Goal: Task Accomplishment & Management: Use online tool/utility

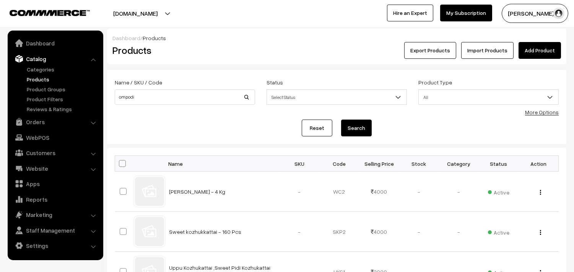
type input "ompodi"
click at [341, 120] on button "Search" at bounding box center [356, 128] width 31 height 17
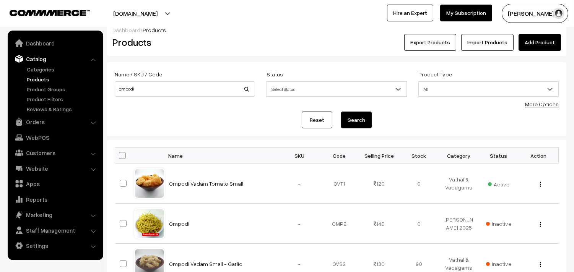
scroll to position [8, 0]
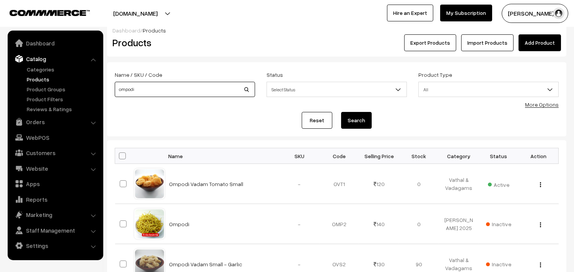
drag, startPoint x: 117, startPoint y: 87, endPoint x: 12, endPoint y: 63, distance: 107.5
click at [0, 64] on body "Thank you for showing interest. Our team will call you shortly. Close [DOMAIN_N…" at bounding box center [287, 216] width 574 height 449
type input "omapodi"
click at [341, 112] on button "Search" at bounding box center [356, 120] width 31 height 17
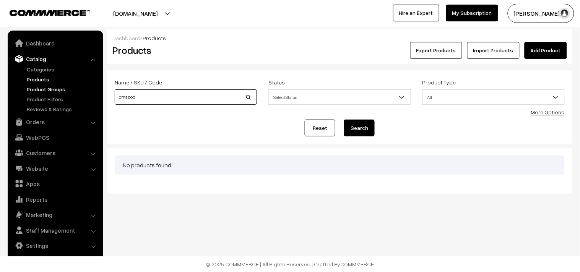
drag, startPoint x: 146, startPoint y: 101, endPoint x: 67, endPoint y: 92, distance: 79.3
click at [67, 92] on body "Thank you for showing interest. Our team will call you shortly. Close annamfood…" at bounding box center [290, 136] width 580 height 272
type input "oma"
click at [344, 120] on button "Search" at bounding box center [359, 128] width 31 height 17
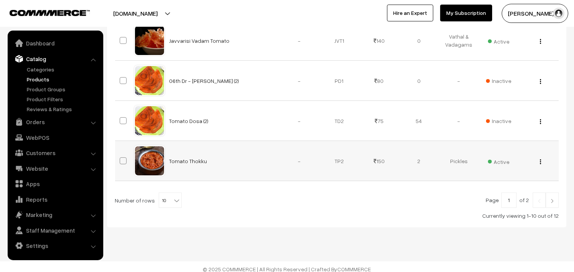
scroll to position [397, 0]
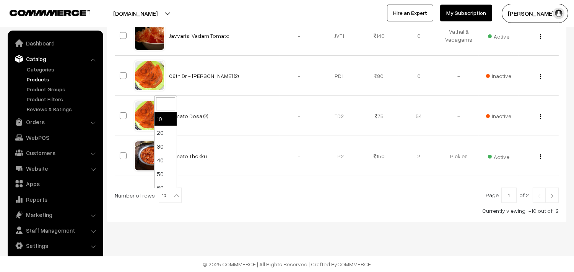
click at [175, 190] on span at bounding box center [178, 193] width 8 height 10
select select "100"
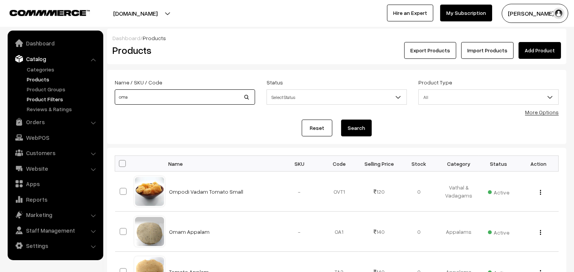
drag, startPoint x: 122, startPoint y: 97, endPoint x: 83, endPoint y: 96, distance: 39.0
paste input "Podi"
type input "om Podi"
click at [352, 122] on button "Search" at bounding box center [356, 128] width 31 height 17
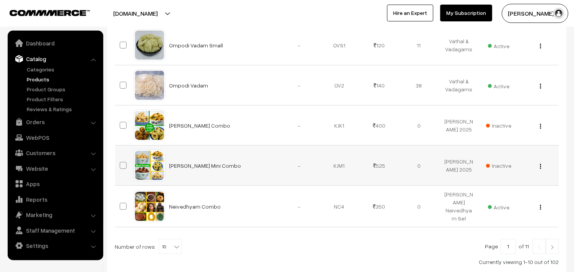
scroll to position [399, 0]
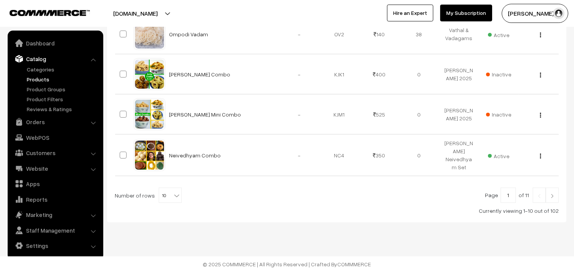
click at [161, 196] on span "10" at bounding box center [170, 195] width 22 height 15
select select "70"
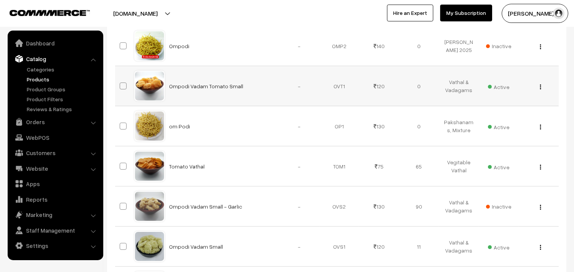
scroll to position [212, 0]
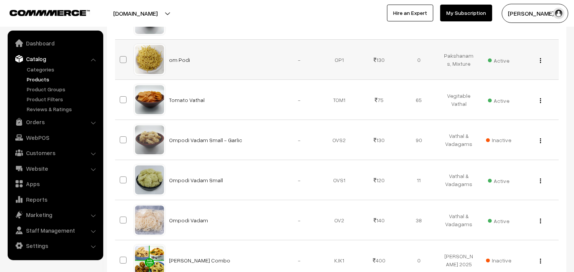
click at [541, 61] on button "button" at bounding box center [540, 60] width 2 height 6
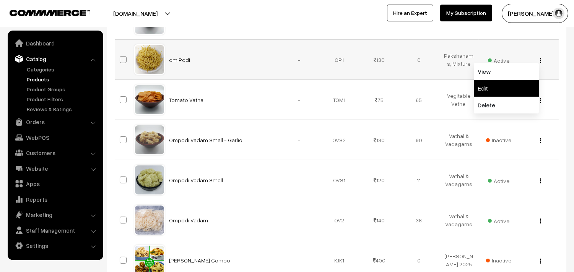
click at [511, 85] on link "Edit" at bounding box center [506, 88] width 65 height 17
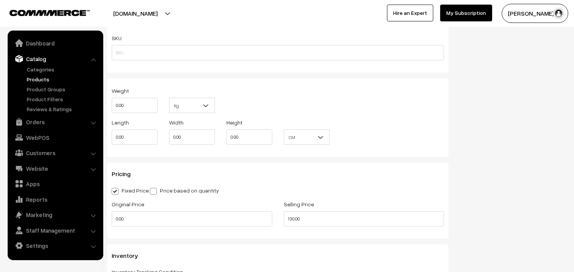
scroll to position [679, 0]
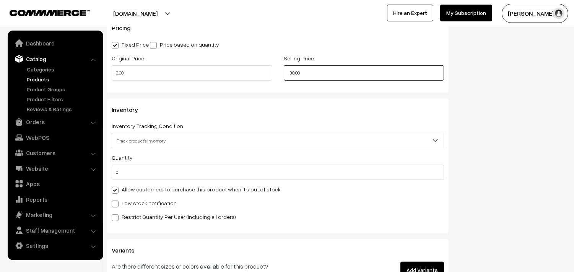
drag, startPoint x: 311, startPoint y: 78, endPoint x: 230, endPoint y: 74, distance: 81.1
click at [230, 74] on div "Original Price 0.00 Selling Price 130.00" at bounding box center [278, 70] width 344 height 32
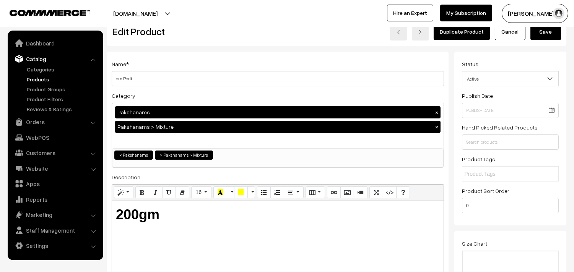
scroll to position [0, 0]
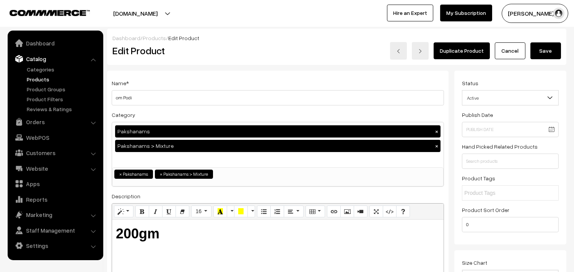
type input "140.00"
click at [550, 56] on button "Save" at bounding box center [545, 50] width 31 height 17
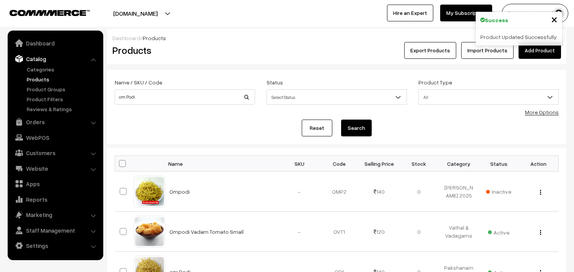
scroll to position [382, 0]
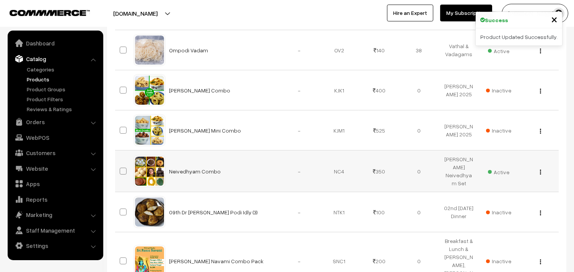
click at [499, 171] on span "Active" at bounding box center [498, 171] width 21 height 10
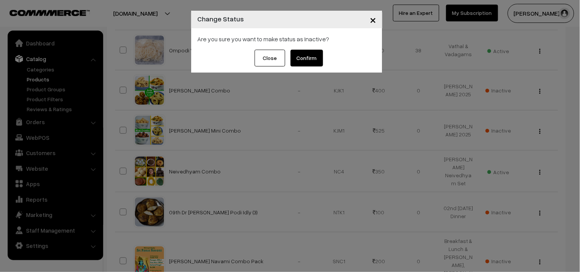
click at [326, 73] on div "× Change Status Are you sure you want to make status as Inactive? Close Confirm" at bounding box center [290, 136] width 580 height 272
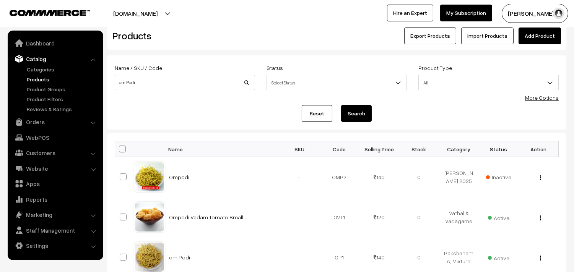
scroll to position [0, 0]
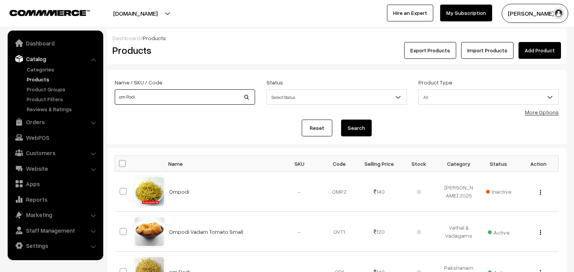
drag, startPoint x: 130, startPoint y: 93, endPoint x: 35, endPoint y: 93, distance: 95.2
type input "b"
type input "navadhanya mixture"
click at [341, 120] on button "Search" at bounding box center [356, 128] width 31 height 17
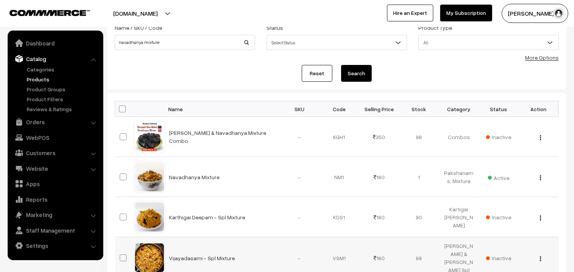
scroll to position [127, 0]
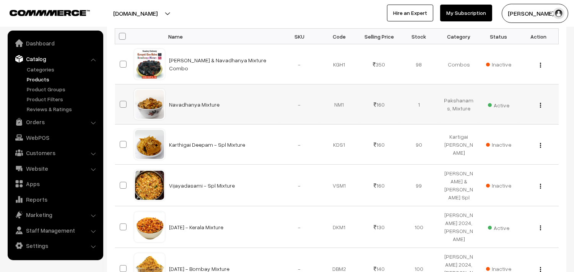
click at [541, 104] on div "View Edit Delete" at bounding box center [538, 105] width 31 height 8
click at [541, 104] on button "button" at bounding box center [540, 105] width 2 height 6
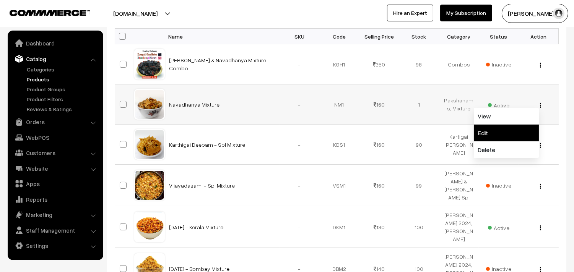
click at [508, 129] on link "Edit" at bounding box center [506, 133] width 65 height 17
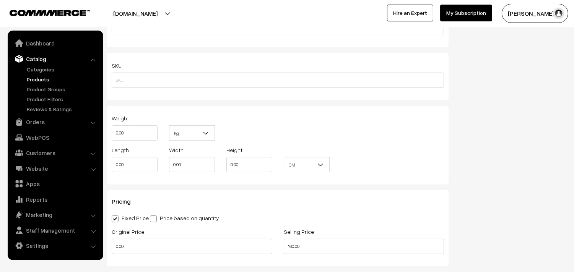
scroll to position [509, 0]
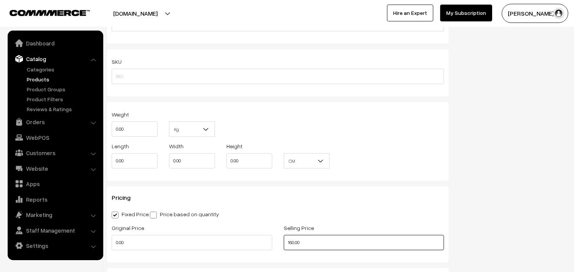
drag, startPoint x: 310, startPoint y: 245, endPoint x: 204, endPoint y: 246, distance: 105.5
click at [204, 246] on div "Original Price 0.00 Selling Price 160.00" at bounding box center [278, 239] width 344 height 32
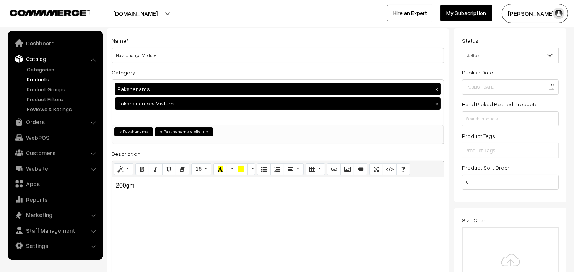
scroll to position [0, 0]
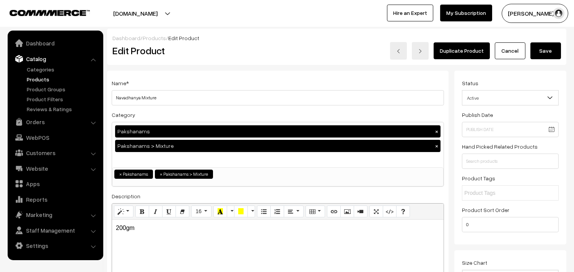
type input "170.00"
drag, startPoint x: 545, startPoint y: 50, endPoint x: 425, endPoint y: 204, distance: 195.7
click at [545, 50] on button "Save" at bounding box center [545, 50] width 31 height 17
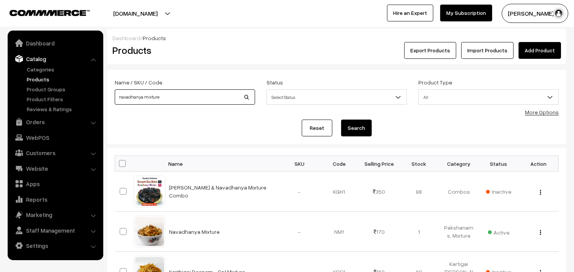
drag, startPoint x: 131, startPoint y: 97, endPoint x: 13, endPoint y: 85, distance: 118.6
type input "Vazhaikkai Karam"
click at [357, 125] on button "Search" at bounding box center [356, 128] width 31 height 17
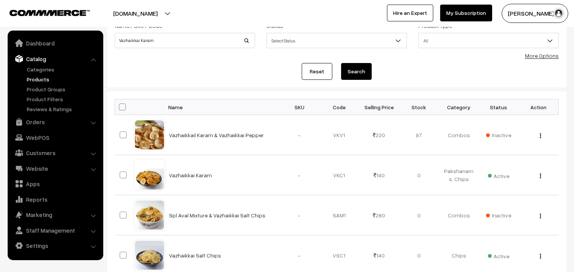
scroll to position [127, 0]
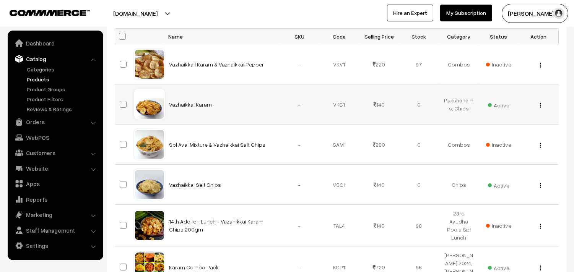
click at [540, 105] on img "button" at bounding box center [540, 105] width 1 height 5
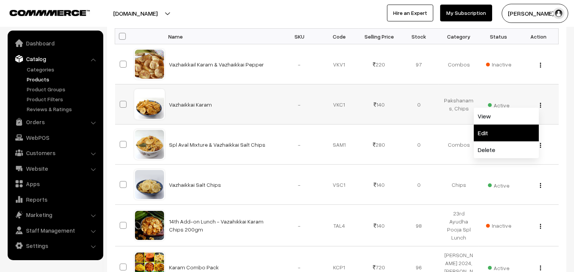
click at [501, 131] on link "Edit" at bounding box center [506, 133] width 65 height 17
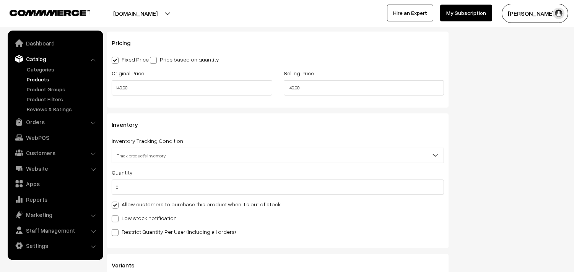
scroll to position [679, 0]
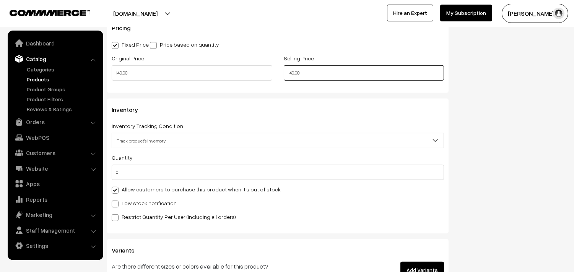
drag, startPoint x: 319, startPoint y: 73, endPoint x: 229, endPoint y: 62, distance: 90.9
click at [229, 62] on div "Original Price 140.00 Selling Price 140.00" at bounding box center [278, 70] width 344 height 32
type input "1"
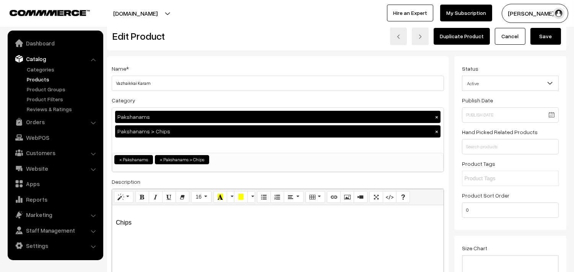
scroll to position [0, 0]
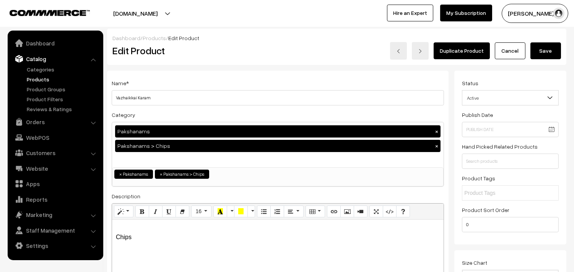
type input "150.00"
click at [541, 62] on div "Dashboard / Products / Edit Product Edit Product Duplicate Product Cancel Save" at bounding box center [336, 47] width 459 height 36
click at [544, 55] on button "Save" at bounding box center [545, 50] width 31 height 17
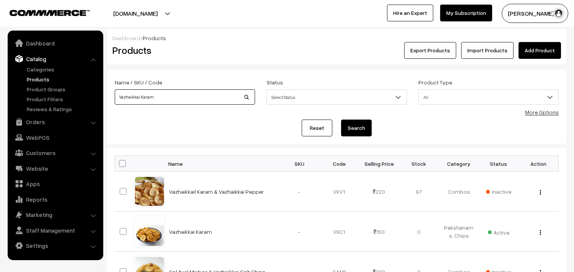
drag, startPoint x: 139, startPoint y: 98, endPoint x: 266, endPoint y: 123, distance: 129.3
click at [263, 126] on form "Name / SKU / Code Vazhaikkai Karam Status Select Status Active Inactive Select …" at bounding box center [336, 107] width 459 height 74
type input "Vazhaikkai Pepper"
click at [357, 129] on button "Search" at bounding box center [356, 128] width 31 height 17
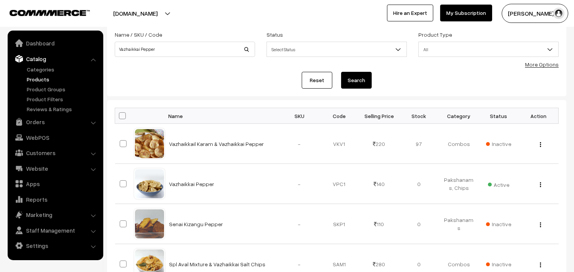
scroll to position [85, 0]
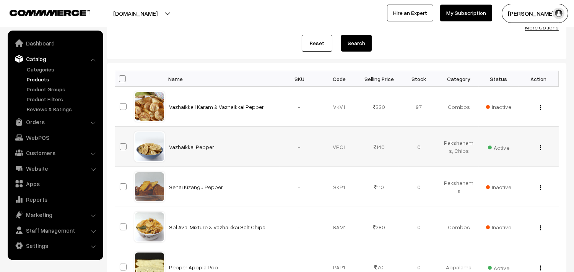
click at [540, 150] on img "button" at bounding box center [540, 147] width 1 height 5
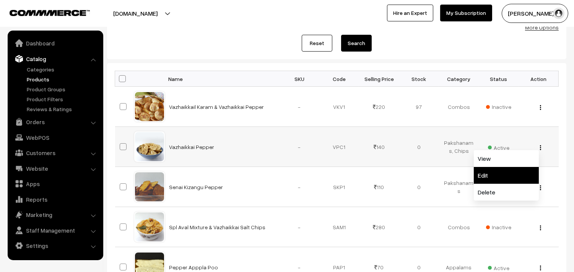
click at [500, 178] on link "Edit" at bounding box center [506, 175] width 65 height 17
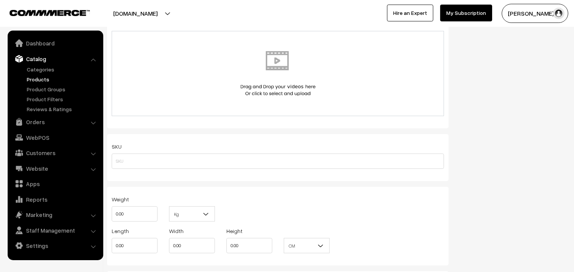
scroll to position [594, 0]
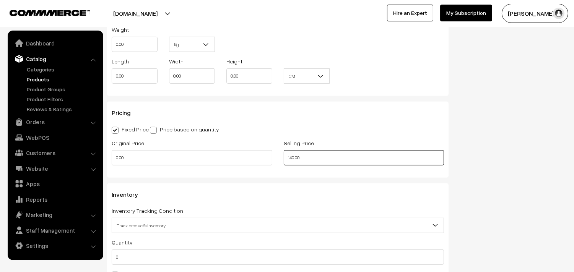
drag, startPoint x: 304, startPoint y: 162, endPoint x: 205, endPoint y: 151, distance: 100.0
click at [205, 151] on div "Original Price 0.00 Selling Price 140.00" at bounding box center [278, 154] width 344 height 32
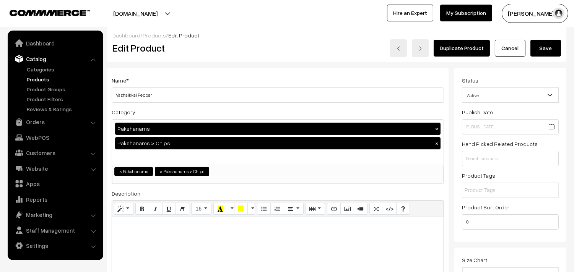
scroll to position [0, 0]
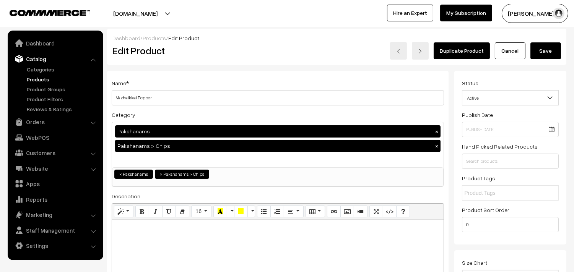
type input "150.00"
click at [541, 52] on button "Save" at bounding box center [545, 50] width 31 height 17
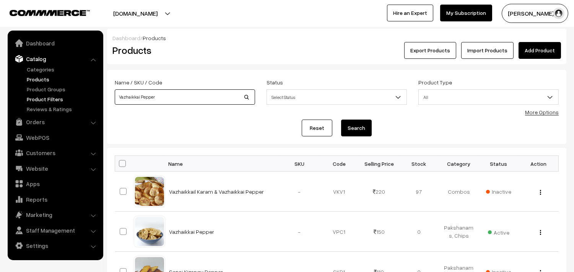
drag, startPoint x: 152, startPoint y: 101, endPoint x: 57, endPoint y: 100, distance: 94.8
type input "h"
type input "nendr"
click at [350, 126] on button "Search" at bounding box center [356, 128] width 31 height 17
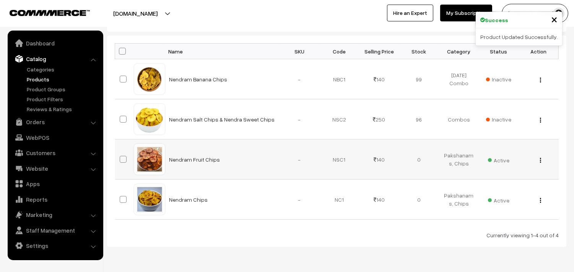
scroll to position [127, 0]
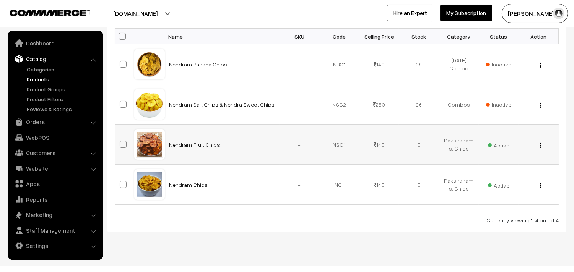
click at [540, 147] on img "button" at bounding box center [540, 145] width 1 height 5
click at [496, 170] on link "Edit" at bounding box center [506, 173] width 65 height 17
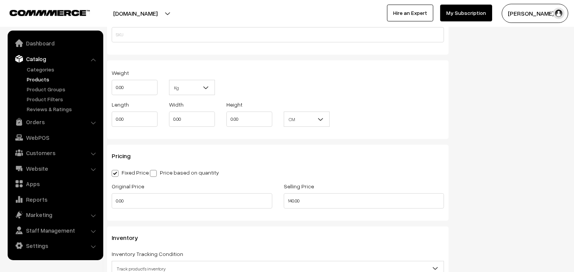
scroll to position [552, 0]
drag, startPoint x: 295, startPoint y: 200, endPoint x: 218, endPoint y: 197, distance: 77.3
click at [218, 197] on div "Original Price 0.00 Selling Price 140.00" at bounding box center [278, 197] width 344 height 32
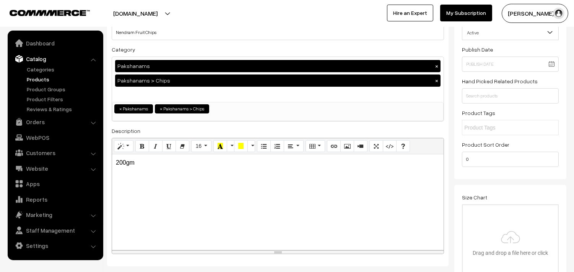
scroll to position [0, 0]
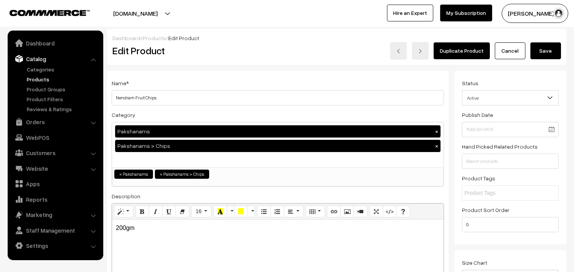
type input "150.00"
click at [545, 50] on button "Save" at bounding box center [545, 50] width 31 height 17
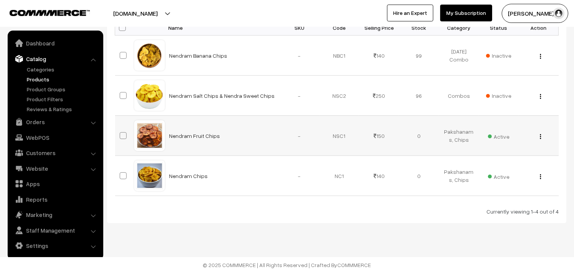
scroll to position [137, 0]
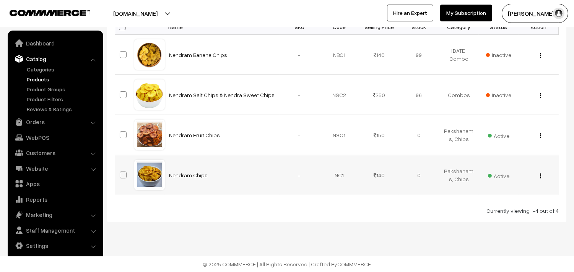
click at [540, 175] on img "button" at bounding box center [540, 176] width 1 height 5
click at [488, 202] on link "Edit" at bounding box center [506, 203] width 65 height 17
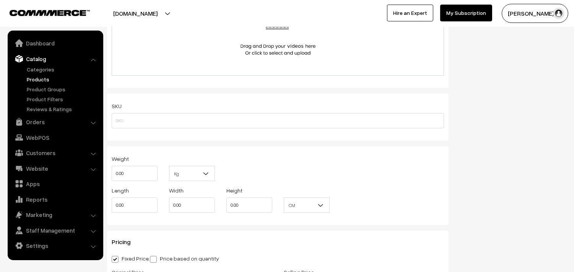
scroll to position [467, 0]
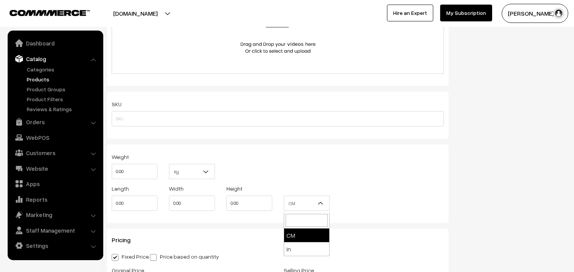
drag, startPoint x: 285, startPoint y: 201, endPoint x: 268, endPoint y: 200, distance: 17.2
click at [268, 200] on div "Length 0.00 Width 0.00 Height 0.00 CM In CM" at bounding box center [278, 200] width 344 height 32
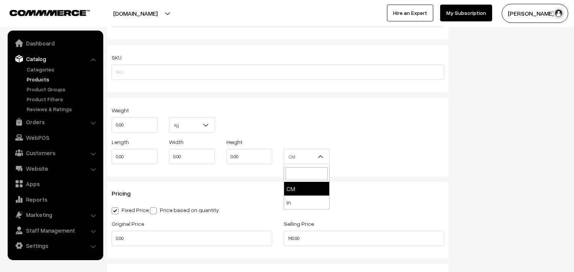
scroll to position [594, 0]
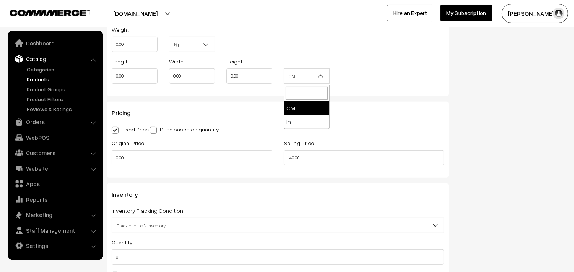
click at [419, 171] on div "Pricing Fixed Price Price based on quantity Original Price 0.00 Selling Price 1…" at bounding box center [277, 140] width 341 height 76
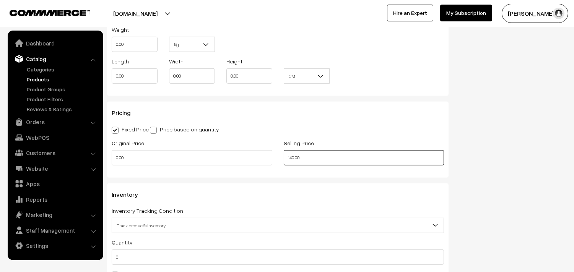
drag, startPoint x: 300, startPoint y: 161, endPoint x: 235, endPoint y: 161, distance: 65.0
click at [235, 161] on div "Original Price 0.00 Selling Price 140.00" at bounding box center [278, 154] width 344 height 32
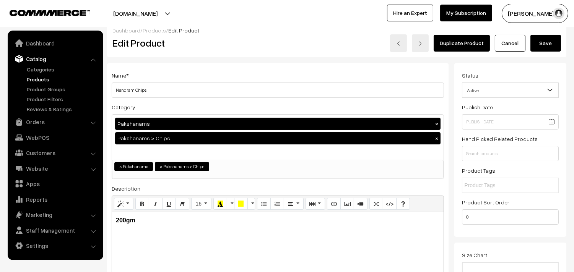
scroll to position [0, 0]
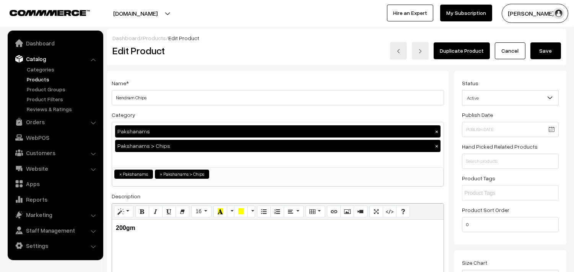
type input "150.00"
click at [541, 44] on button "Save" at bounding box center [545, 50] width 31 height 17
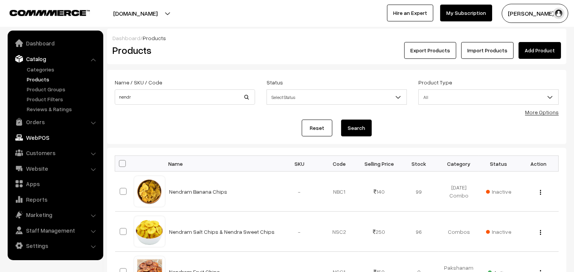
click at [37, 140] on link "WebPOS" at bounding box center [55, 138] width 91 height 14
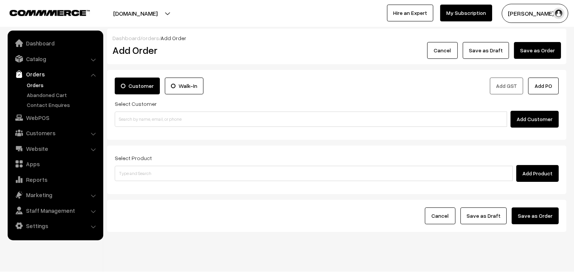
click at [138, 115] on input at bounding box center [311, 119] width 392 height 15
click at [131, 115] on input "80569 32293" at bounding box center [311, 119] width 392 height 15
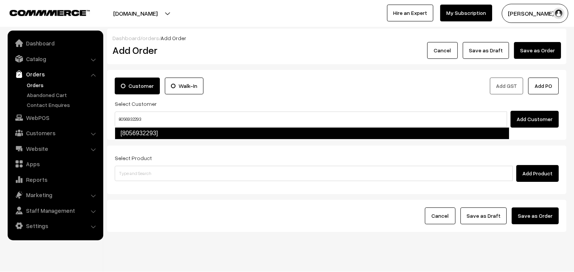
click at [148, 132] on link "[8056932293]" at bounding box center [312, 133] width 394 height 12
type input "8056932293"
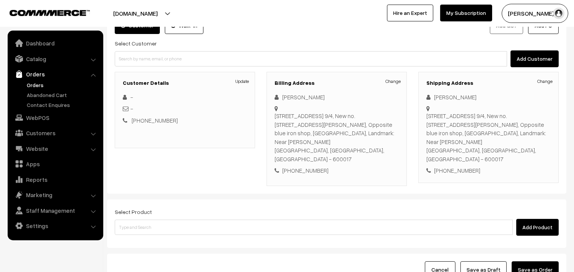
scroll to position [121, 0]
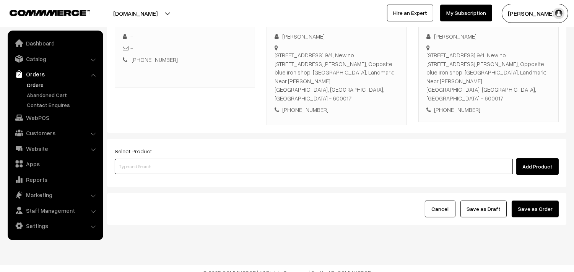
click at [173, 162] on input at bounding box center [314, 166] width 398 height 15
type input "idly"
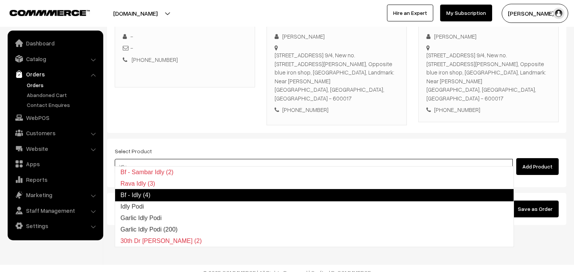
click at [196, 196] on link "Bf - Idly (4)" at bounding box center [314, 195] width 399 height 12
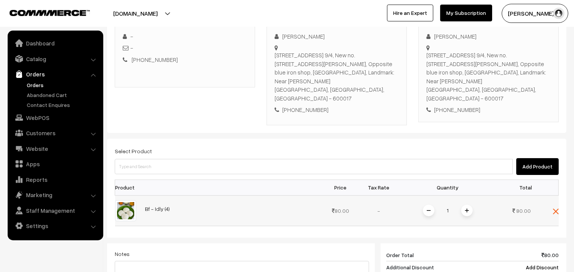
click at [468, 205] on span at bounding box center [466, 210] width 11 height 11
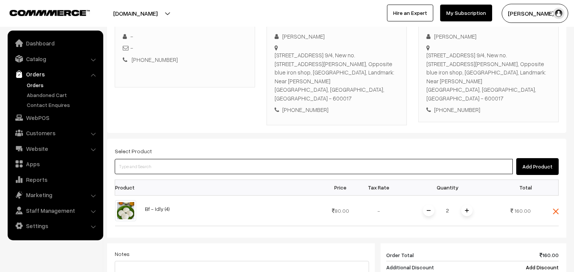
click at [130, 159] on input at bounding box center [314, 166] width 398 height 15
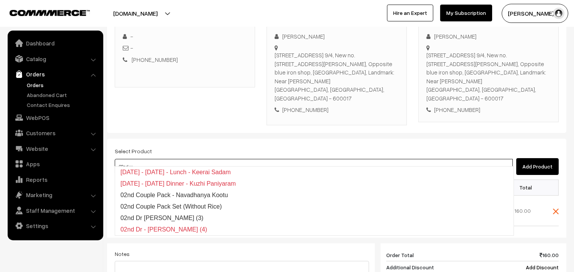
type input "02nd wi"
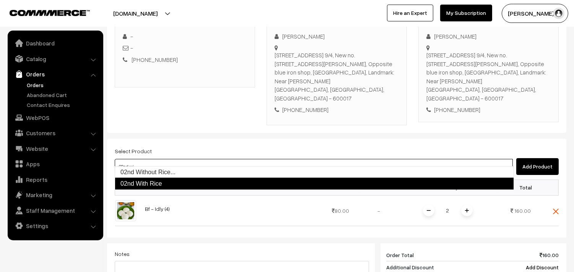
click at [136, 181] on link "02nd With Rice" at bounding box center [314, 184] width 399 height 12
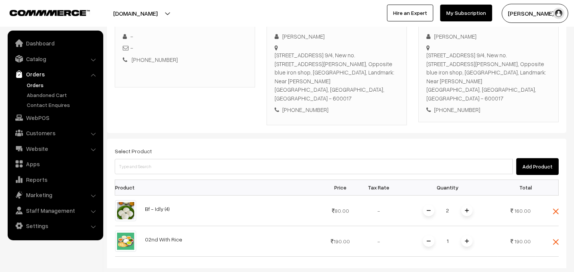
scroll to position [249, 0]
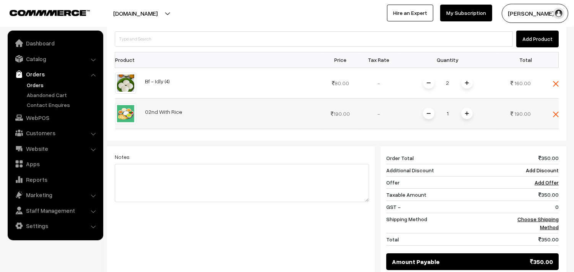
click at [463, 108] on span at bounding box center [466, 113] width 11 height 11
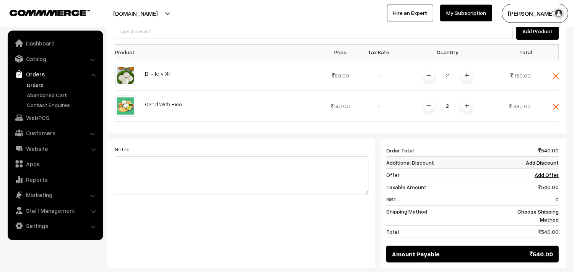
scroll to position [253, 0]
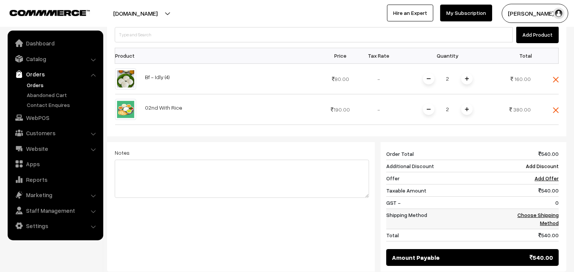
click at [522, 212] on link "Choose Shipping Method" at bounding box center [537, 219] width 41 height 15
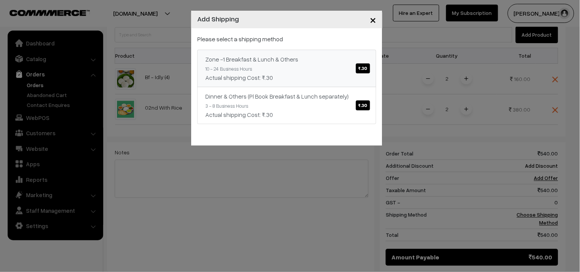
click at [335, 69] on link "Zone -1 Breakfast & Lunch & Others ₹.30 10 - 24 Business Hours Actual shipping …" at bounding box center [286, 68] width 179 height 37
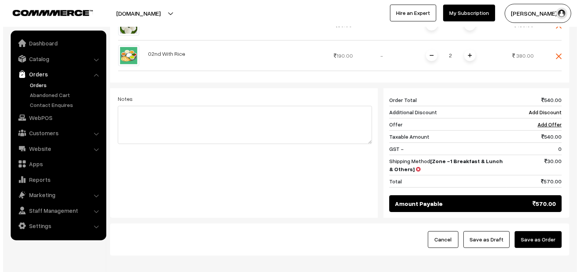
scroll to position [338, 0]
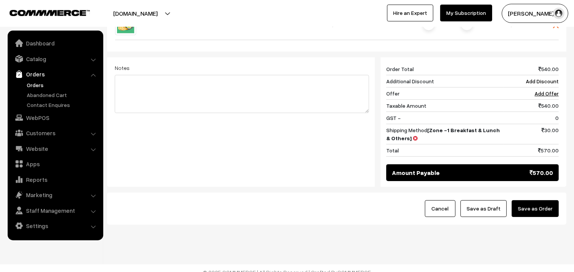
click at [529, 200] on button "Save as Order" at bounding box center [534, 208] width 47 height 17
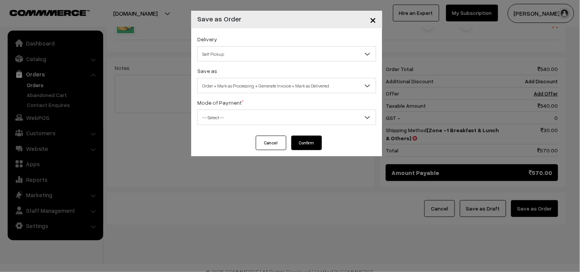
click at [263, 55] on span "Self Pickup" at bounding box center [287, 53] width 178 height 13
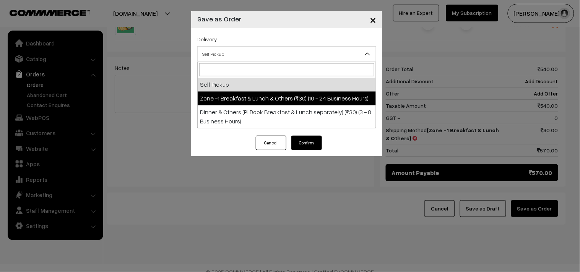
select select "ZON1"
select select "3"
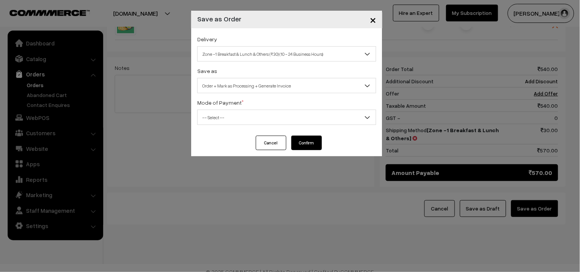
click at [272, 79] on span "Order + Mark as Processing + Generate Invoice" at bounding box center [287, 85] width 178 height 13
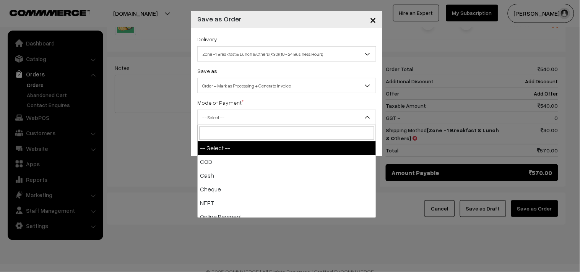
click at [222, 112] on span "-- Select --" at bounding box center [287, 117] width 178 height 13
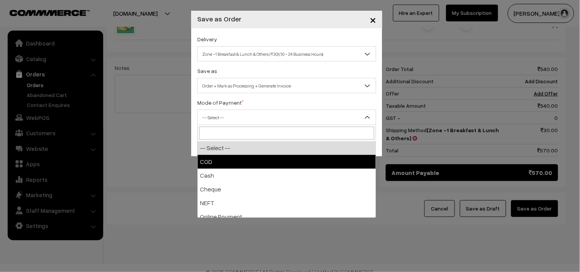
select select "1"
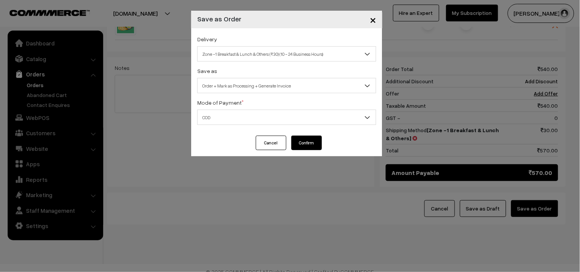
click at [304, 135] on div "Delivery Self Pickup Zone -1 Breakfast & Lunch & Others (₹30) (10 - 24 Business…" at bounding box center [286, 81] width 191 height 107
click at [300, 138] on button "Confirm" at bounding box center [306, 143] width 31 height 15
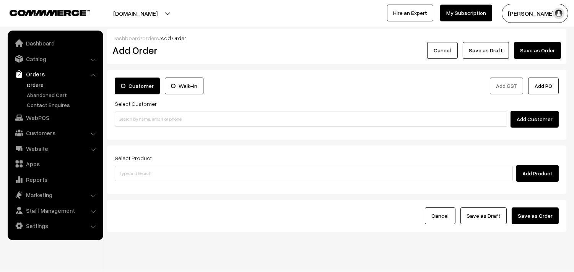
click at [37, 87] on link "Orders" at bounding box center [63, 85] width 76 height 8
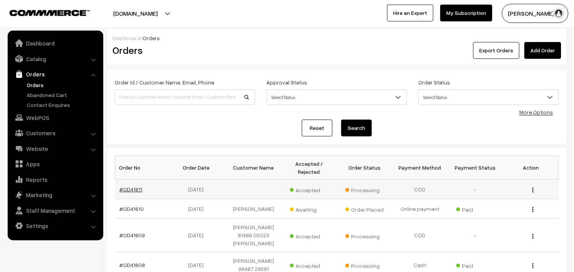
click at [125, 190] on link "#OD41611" at bounding box center [131, 189] width 23 height 6
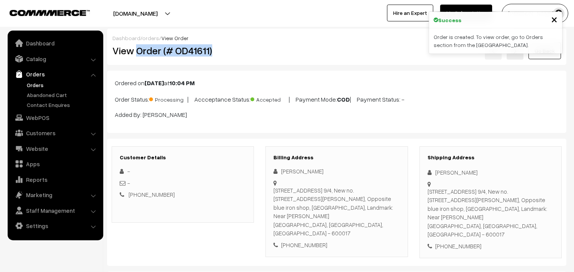
click at [234, 50] on h2 "View Order (# OD41611)" at bounding box center [183, 51] width 142 height 12
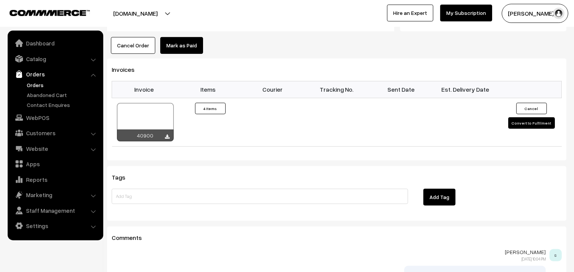
scroll to position [552, 0]
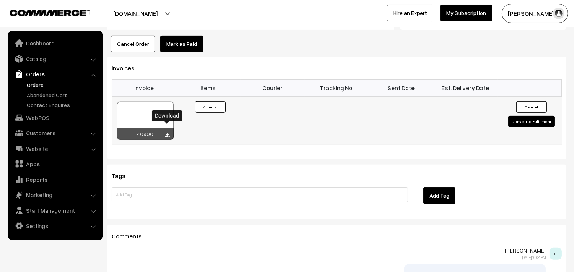
click at [169, 133] on icon at bounding box center [167, 135] width 5 height 5
click at [40, 120] on link "WebPOS" at bounding box center [55, 118] width 91 height 14
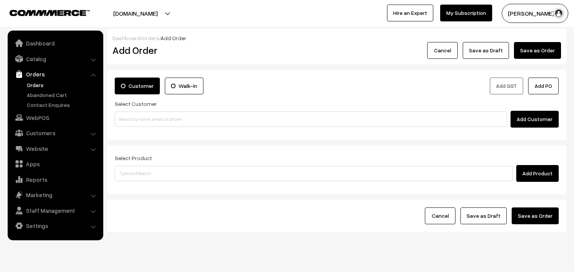
click at [154, 120] on input at bounding box center [311, 119] width 392 height 15
click at [130, 114] on input "80569 32293" at bounding box center [311, 119] width 392 height 15
click at [134, 127] on input "8056932293" at bounding box center [311, 119] width 392 height 15
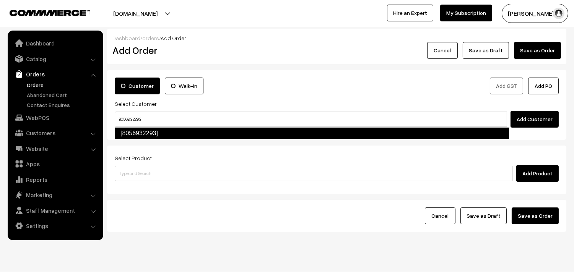
click at [136, 136] on link "[8056932293]" at bounding box center [312, 133] width 394 height 12
type input "8056932293"
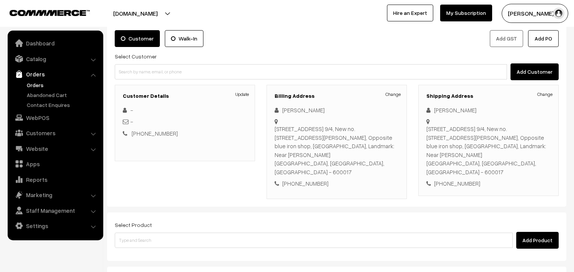
scroll to position [121, 0]
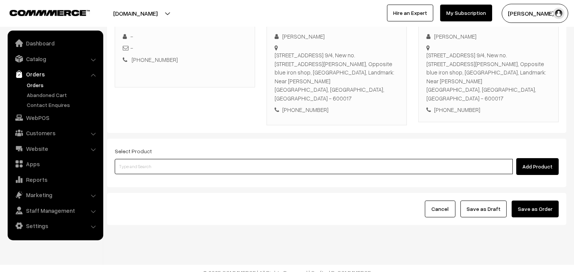
click at [185, 159] on input at bounding box center [314, 166] width 398 height 15
type input "idly up"
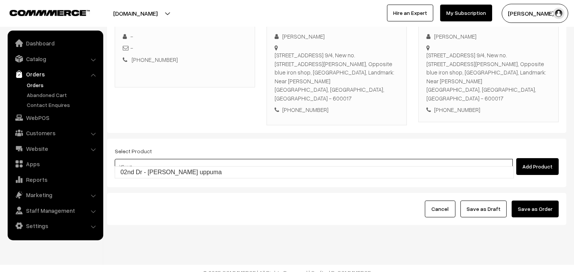
click at [181, 165] on input "idly up" at bounding box center [314, 166] width 398 height 15
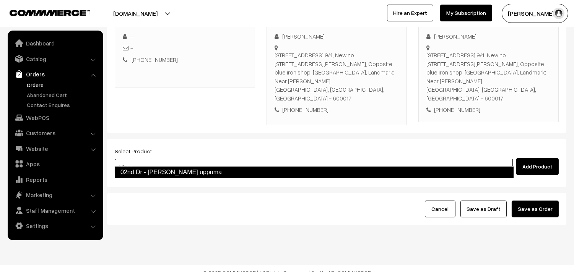
click at [180, 168] on link "02nd Dr - Idly uppuma" at bounding box center [314, 172] width 399 height 12
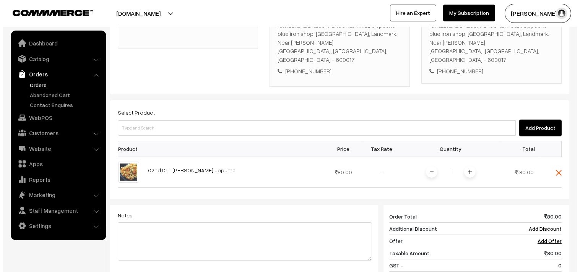
scroll to position [206, 0]
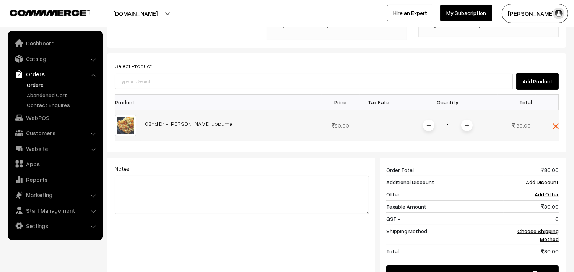
click at [468, 120] on span at bounding box center [466, 125] width 11 height 11
click at [468, 118] on div "Dashboard / orders / Add Order Add Order Cancel Save as Draft Save as Order Sav…" at bounding box center [336, 73] width 459 height 503
click at [465, 123] on img at bounding box center [467, 125] width 4 height 4
click at [536, 228] on link "Choose Shipping Method" at bounding box center [537, 235] width 41 height 15
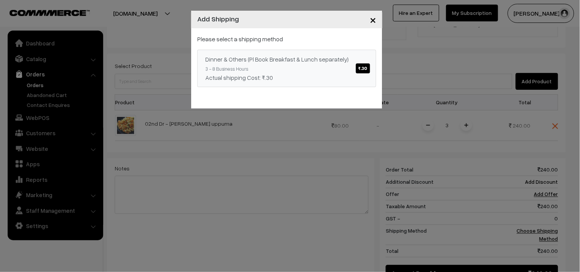
click at [319, 68] on link "Dinner & Others (Pl Book Breakfast & Lunch separately) ₹.30 3 - 8 Business Hour…" at bounding box center [286, 68] width 179 height 37
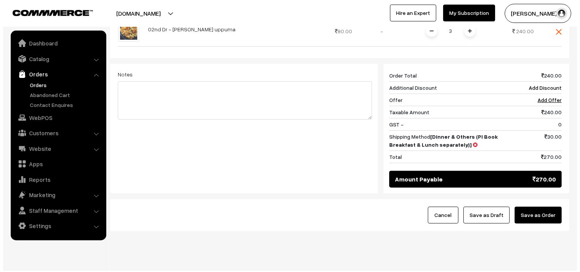
scroll to position [307, 0]
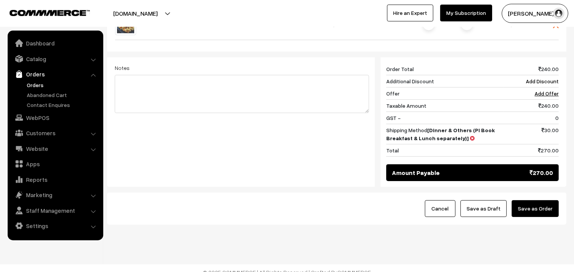
click at [530, 206] on button "Save as Order" at bounding box center [534, 208] width 47 height 17
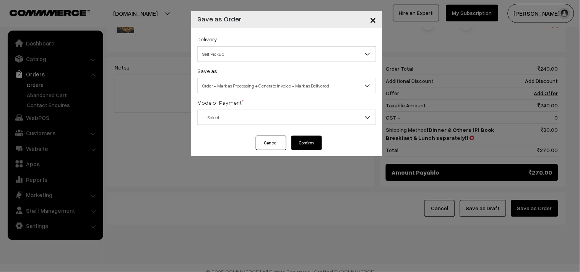
click at [231, 49] on span "Self Pickup" at bounding box center [287, 53] width 178 height 13
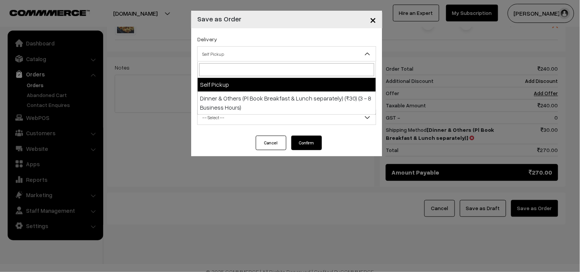
select select "DOP1"
select select "3"
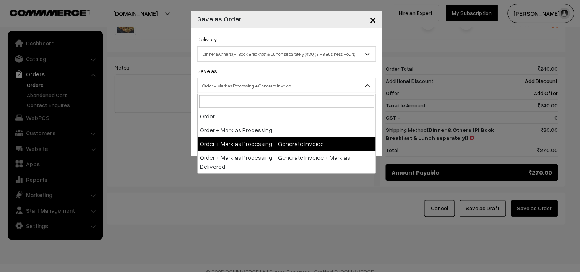
click at [242, 85] on span "Order + Mark as Processing + Generate Invoice" at bounding box center [287, 85] width 178 height 13
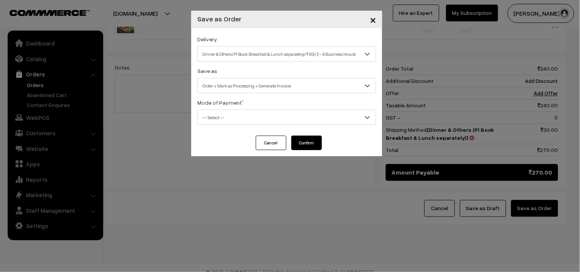
click at [219, 122] on span "-- Select --" at bounding box center [287, 117] width 178 height 13
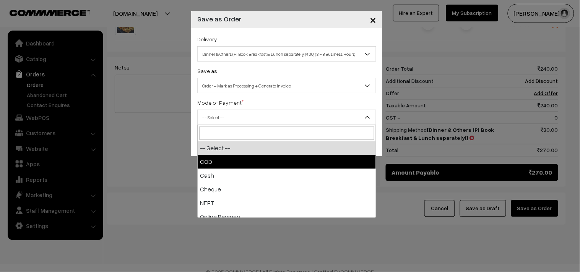
select select "1"
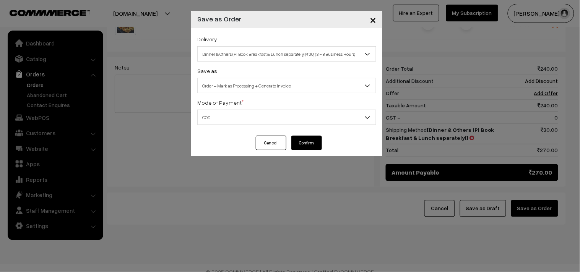
click at [307, 144] on button "Confirm" at bounding box center [306, 143] width 31 height 15
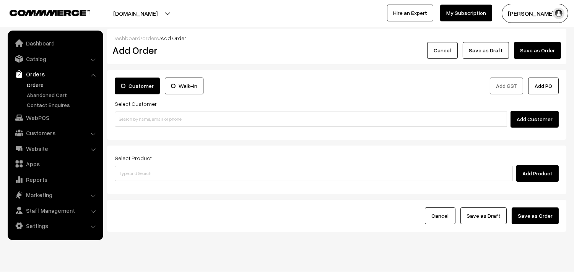
click at [43, 85] on link "Orders" at bounding box center [63, 85] width 76 height 8
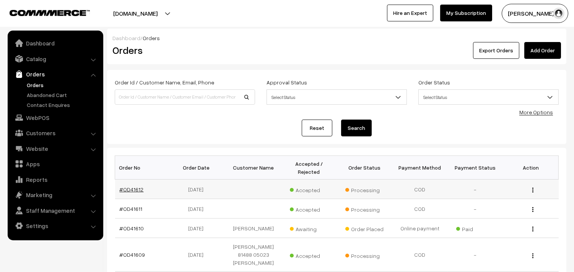
click at [128, 186] on link "#OD41612" at bounding box center [132, 189] width 24 height 6
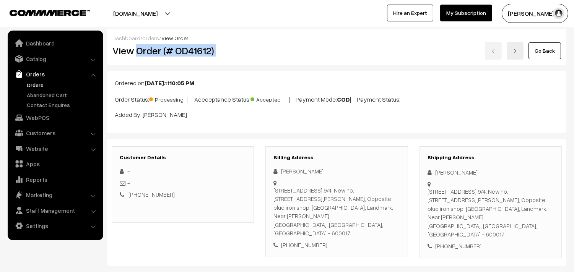
drag, startPoint x: 0, startPoint y: 0, endPoint x: 278, endPoint y: 50, distance: 282.2
click at [278, 50] on div "View Order (# OD41612) Go Back" at bounding box center [337, 51] width 460 height 18
copy div "Order (# OD41612)"
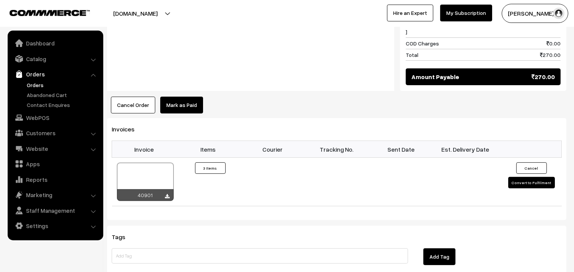
scroll to position [509, 0]
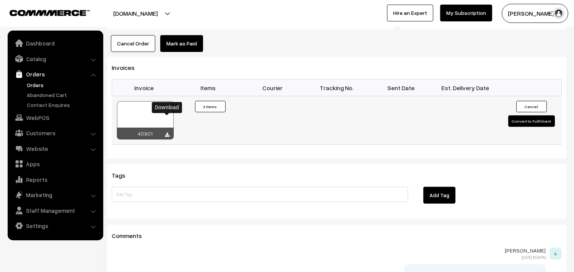
click at [168, 133] on icon at bounding box center [167, 135] width 5 height 5
click at [41, 83] on link "Orders" at bounding box center [63, 85] width 76 height 8
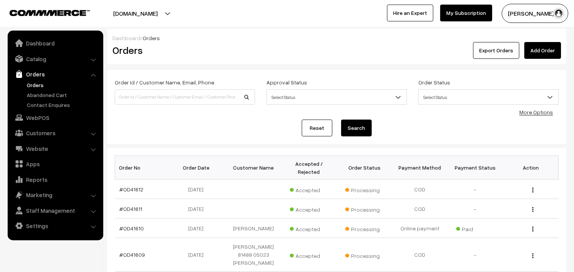
click at [39, 83] on link "Orders" at bounding box center [63, 85] width 76 height 8
click at [40, 83] on link "Orders" at bounding box center [63, 85] width 76 height 8
click at [29, 82] on link "Orders" at bounding box center [63, 85] width 76 height 8
click at [42, 84] on link "Orders" at bounding box center [63, 85] width 76 height 8
click at [44, 84] on link "Orders" at bounding box center [63, 85] width 76 height 8
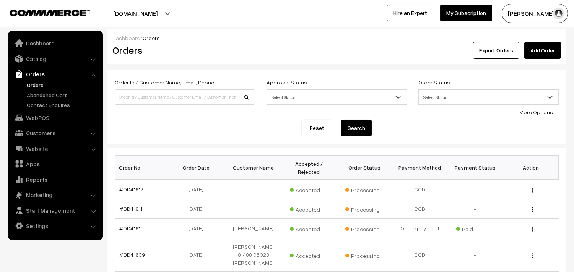
click at [34, 85] on link "Orders" at bounding box center [63, 85] width 76 height 8
